Goal: Information Seeking & Learning: Learn about a topic

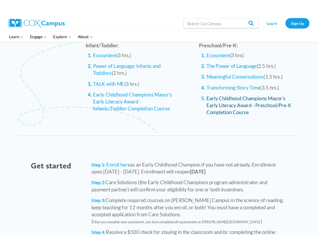
scroll to position [509, 0]
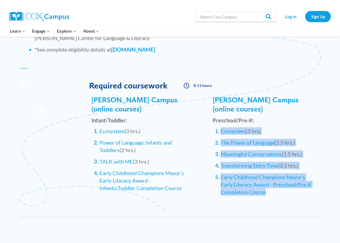
drag, startPoint x: 273, startPoint y: 186, endPoint x: 219, endPoint y: 120, distance: 85.2
click at [220, 127] on ol "Ecosystem (3 hrs) The Power of Language (2.5 hrs.) Meaningful Conversations (1.…" at bounding box center [268, 161] width 96 height 69
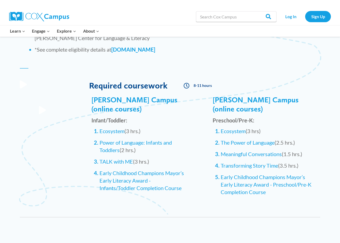
drag, startPoint x: 220, startPoint y: 121, endPoint x: 208, endPoint y: 114, distance: 13.9
click at [208, 114] on span at bounding box center [205, 150] width 16 height 108
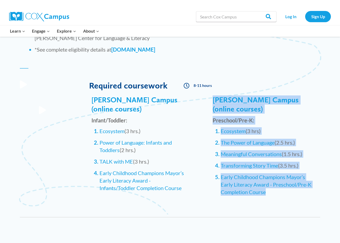
drag, startPoint x: 212, startPoint y: 119, endPoint x: 278, endPoint y: 185, distance: 93.9
click at [278, 185] on div "[PERSON_NAME] Campus (online courses) Preschool/Pre-K: Ecosystem (3 hrs) The Po…" at bounding box center [257, 150] width 120 height 108
copy div "[PERSON_NAME] Campus (online courses) Preschool/Pre-K: Ecosystem (3 hrs) The Po…"
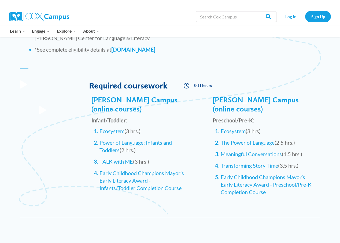
click at [61, 71] on div "Work at least 30 hours/week in an eligible center Work in classrooms with child…" at bounding box center [169, 31] width 311 height 88
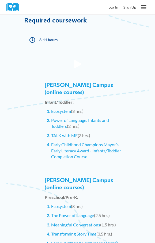
scroll to position [672, 0]
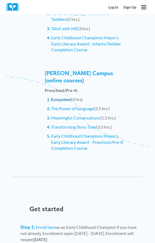
click at [63, 97] on link "Ecosystem" at bounding box center [61, 99] width 20 height 5
